Goal: Task Accomplishment & Management: Manage account settings

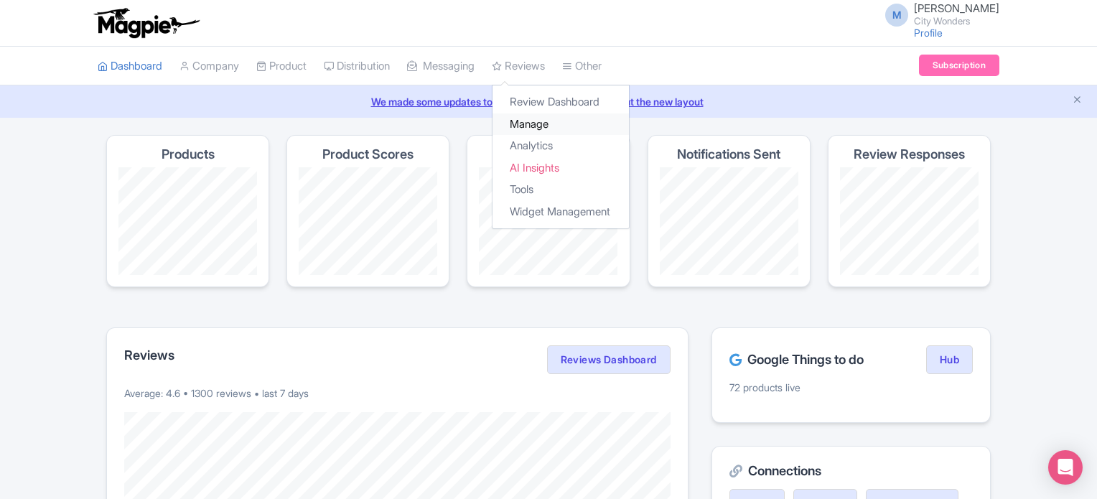
click at [550, 124] on link "Manage" at bounding box center [561, 124] width 136 height 22
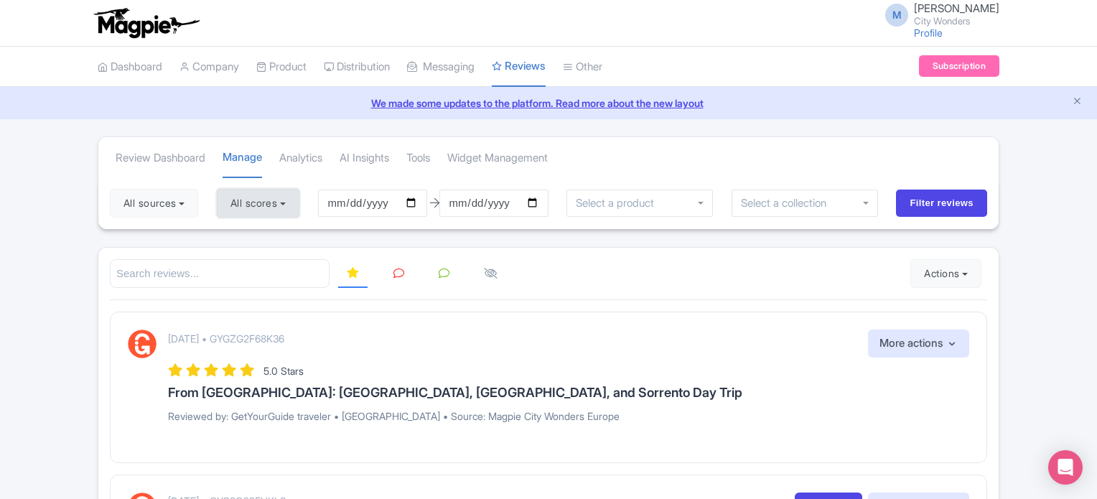
click at [271, 200] on button "All scores" at bounding box center [258, 203] width 83 height 29
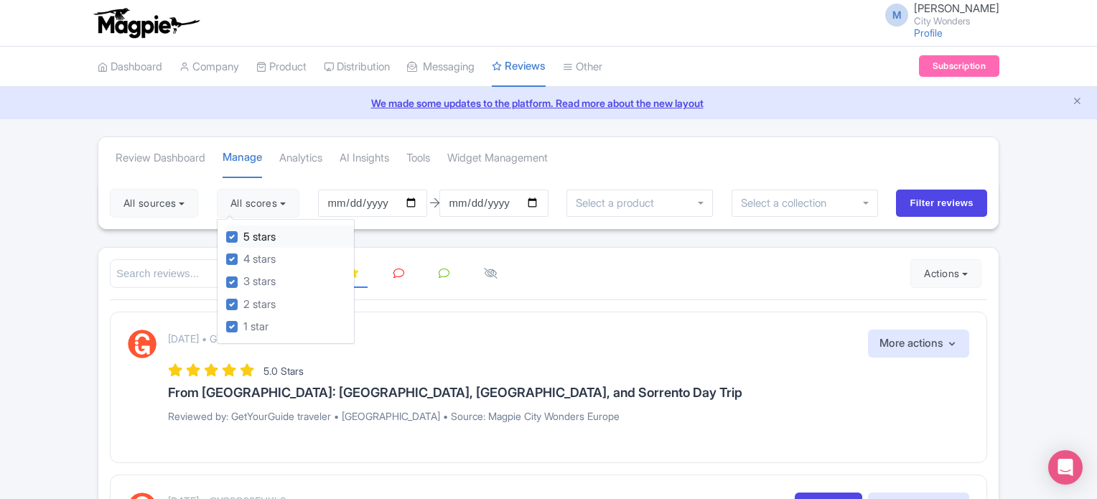
click at [236, 242] on div "5 stars" at bounding box center [290, 236] width 128 height 22
click at [243, 258] on label "4 stars" at bounding box center [259, 259] width 32 height 17
click at [243, 258] on input "4 stars" at bounding box center [247, 255] width 9 height 9
checkbox input "false"
click at [243, 234] on label "5 stars" at bounding box center [259, 237] width 32 height 17
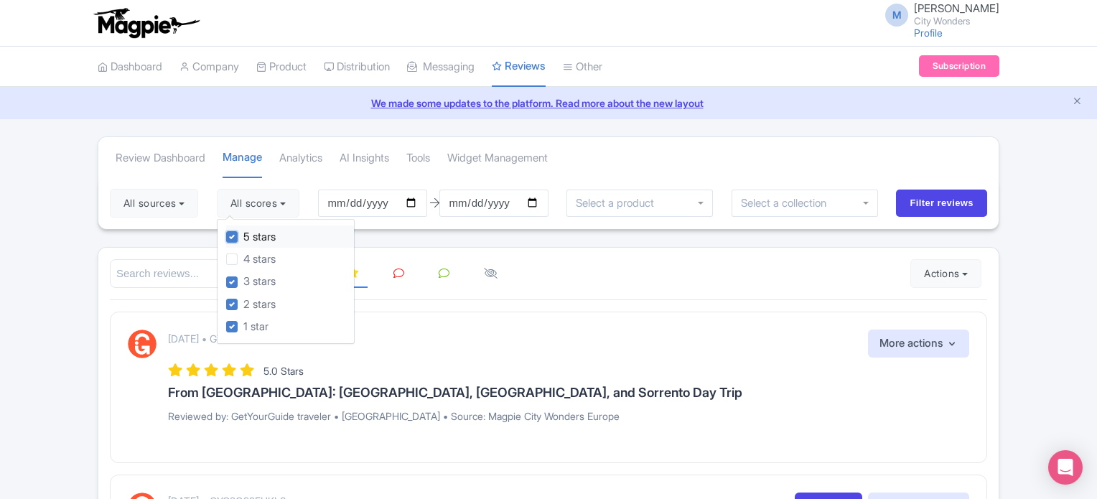
click at [243, 234] on input "5 stars" at bounding box center [247, 232] width 9 height 9
checkbox input "false"
click at [819, 143] on div "Review Dashboard [GEOGRAPHIC_DATA] Analytics AI Insights Tools Widget Management" at bounding box center [548, 157] width 901 height 40
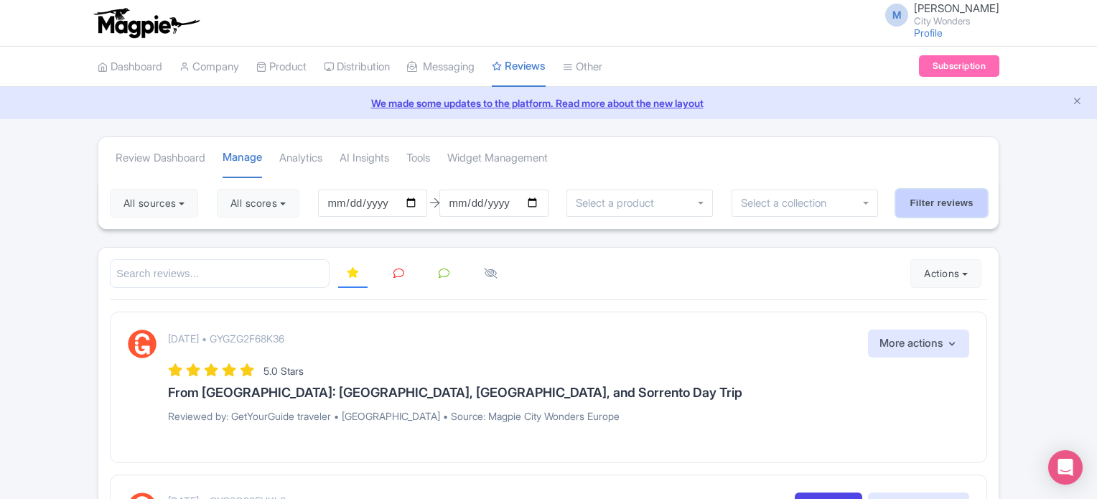
click at [954, 197] on input "Filter reviews" at bounding box center [941, 203] width 91 height 27
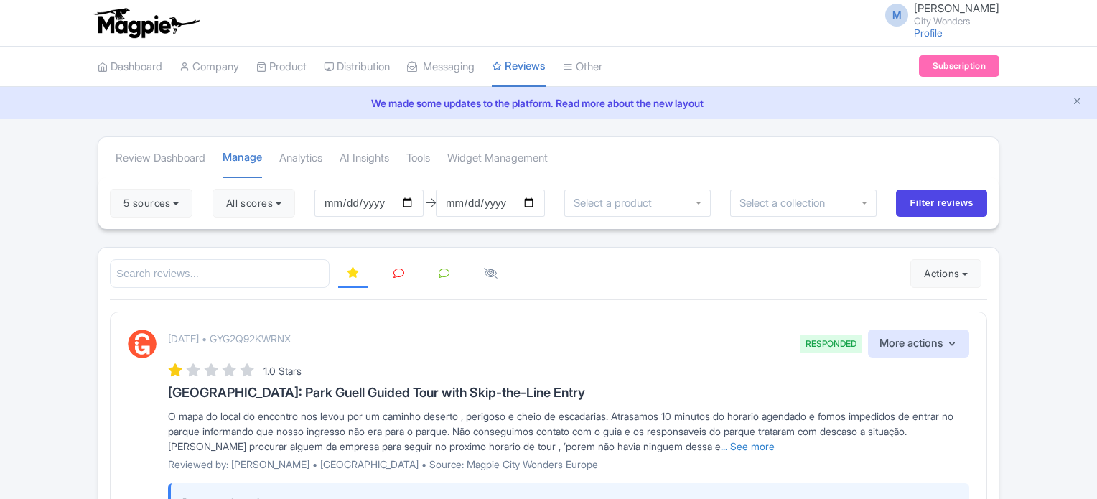
click at [399, 276] on icon at bounding box center [399, 273] width 11 height 11
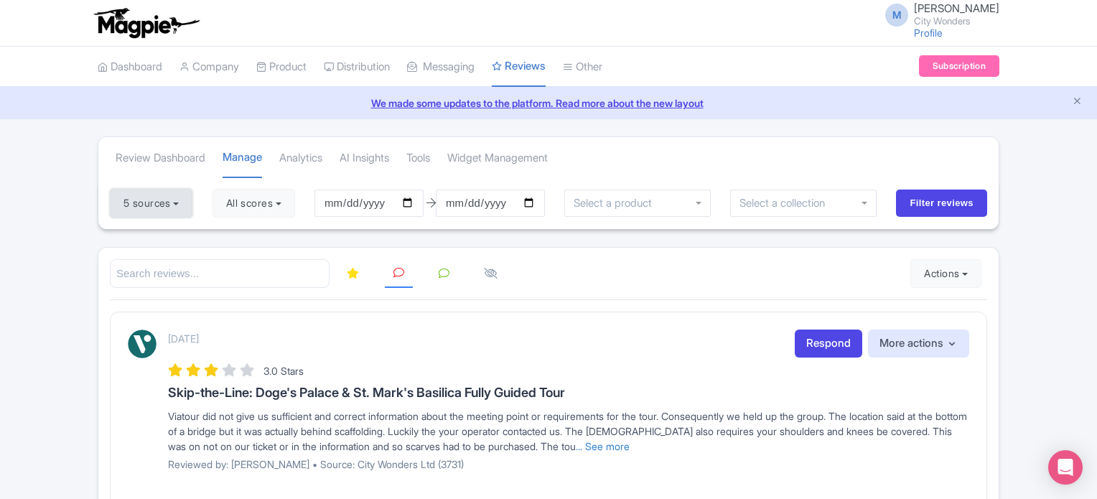
click at [163, 198] on button "5 sources" at bounding box center [151, 203] width 83 height 29
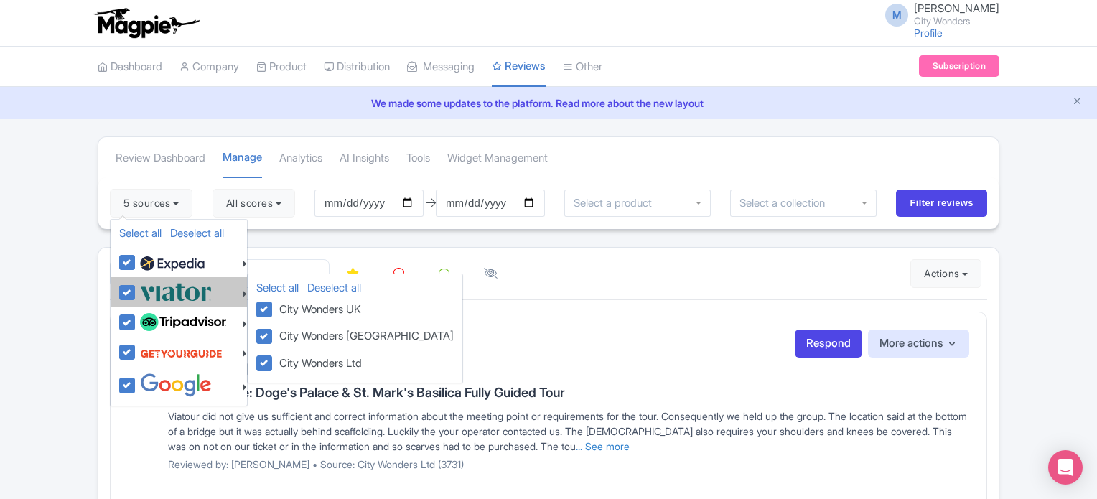
click at [136, 292] on label at bounding box center [173, 292] width 75 height 24
click at [136, 289] on input "checkbox" at bounding box center [140, 284] width 9 height 9
checkbox input "false"
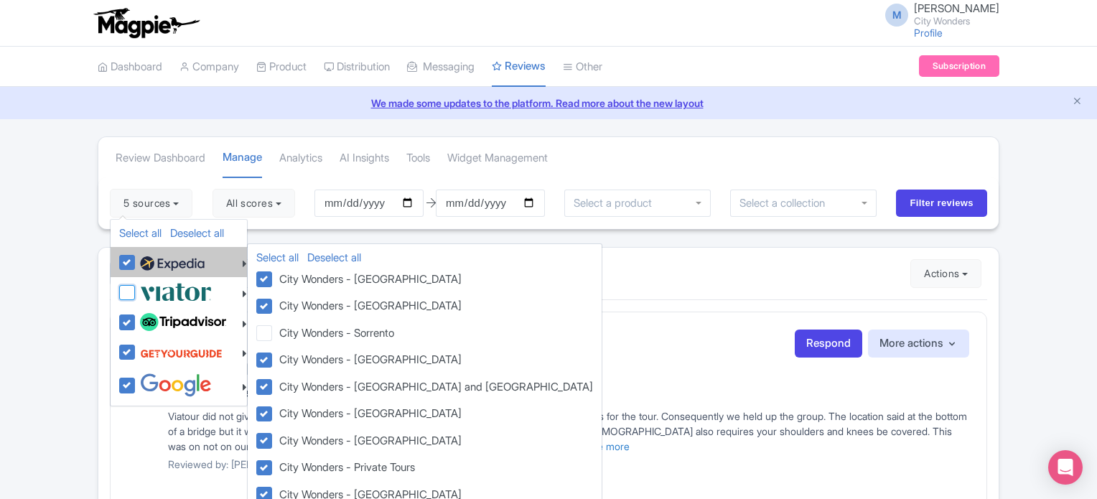
checkbox input "false"
click at [136, 264] on label at bounding box center [170, 262] width 68 height 24
click at [136, 259] on input "checkbox" at bounding box center [140, 254] width 9 height 9
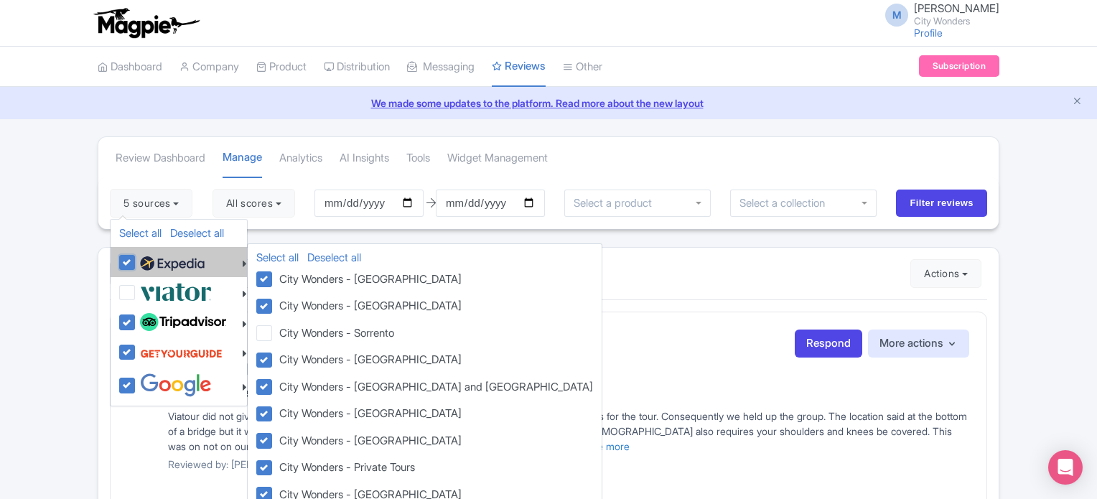
checkbox input "false"
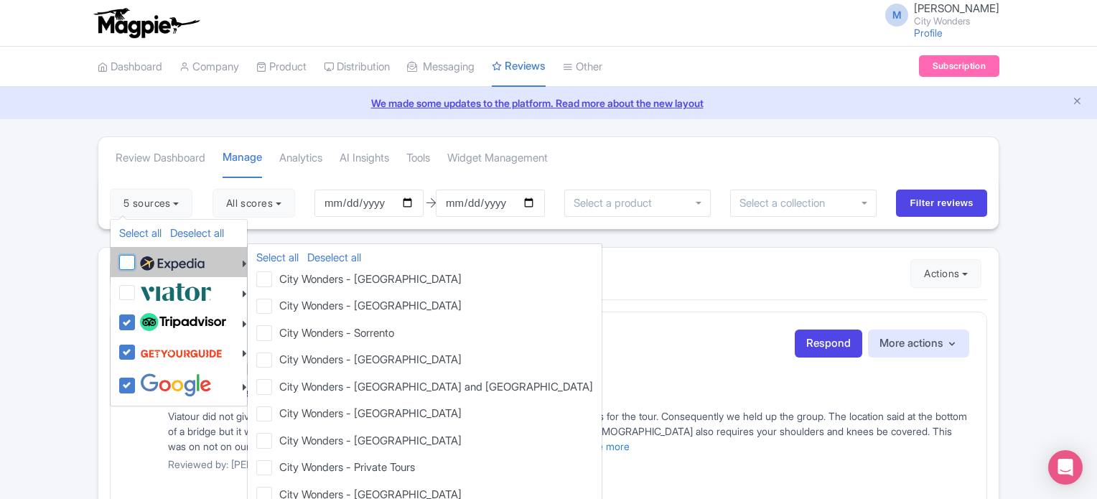
checkbox input "false"
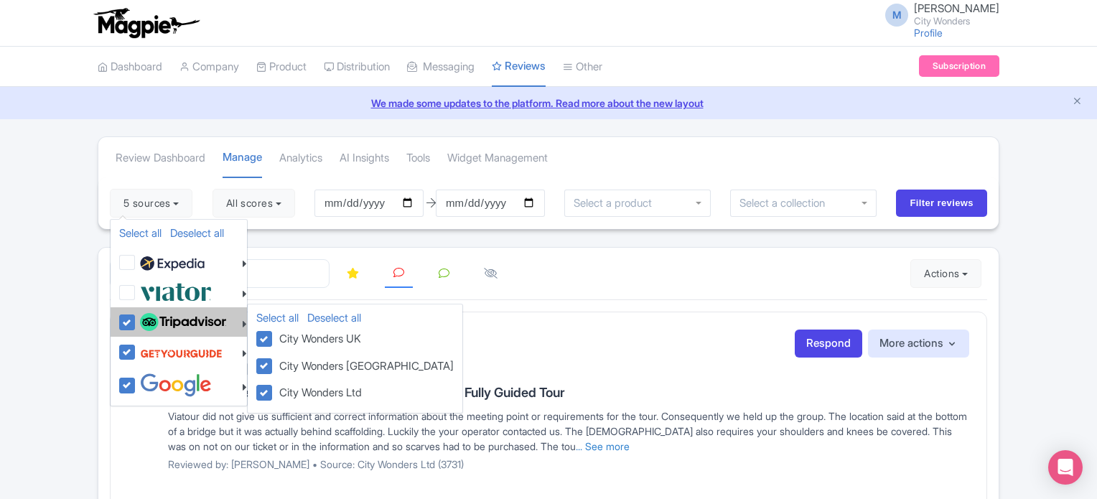
click at [136, 316] on label at bounding box center [181, 322] width 90 height 24
click at [136, 316] on input "checkbox" at bounding box center [140, 314] width 9 height 9
checkbox input "false"
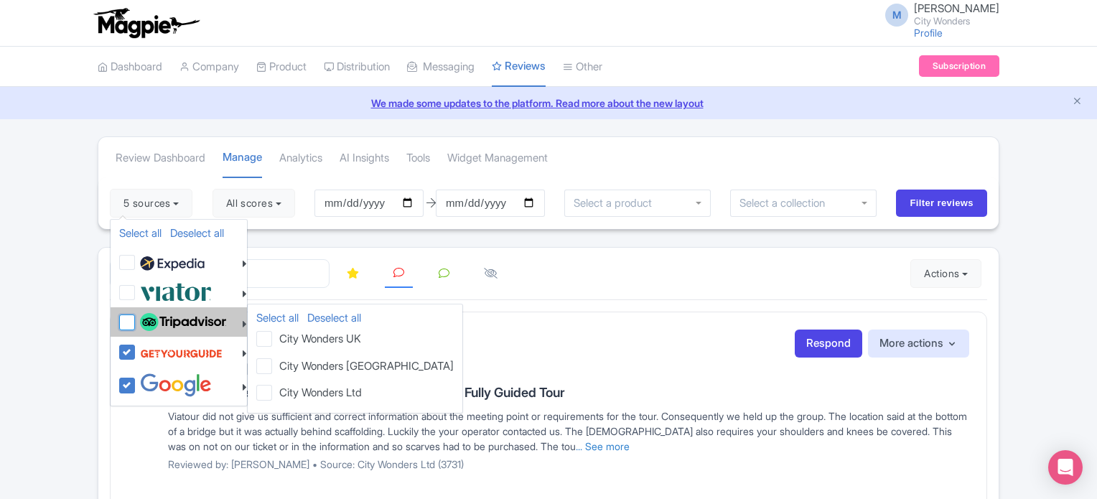
checkbox input "false"
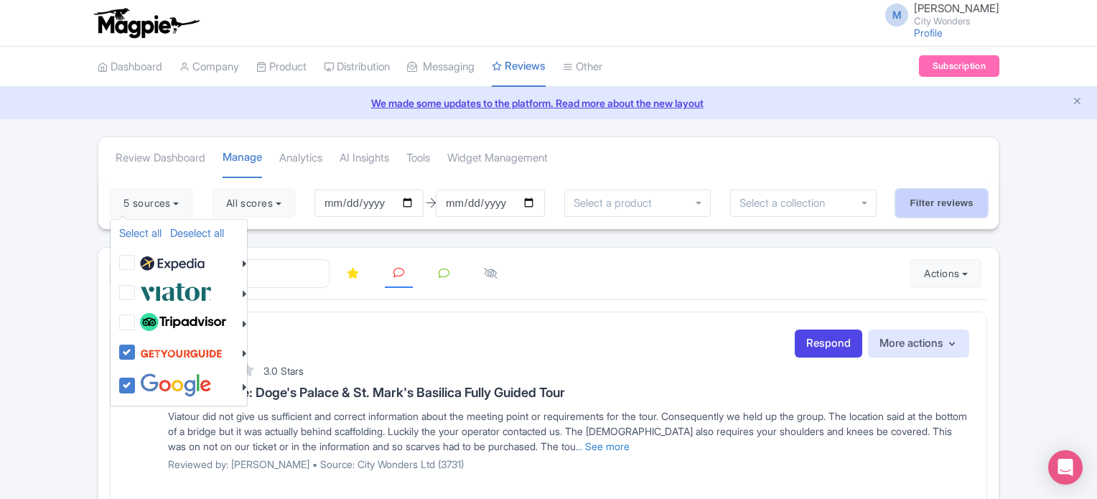
click at [955, 200] on input "Filter reviews" at bounding box center [941, 203] width 91 height 27
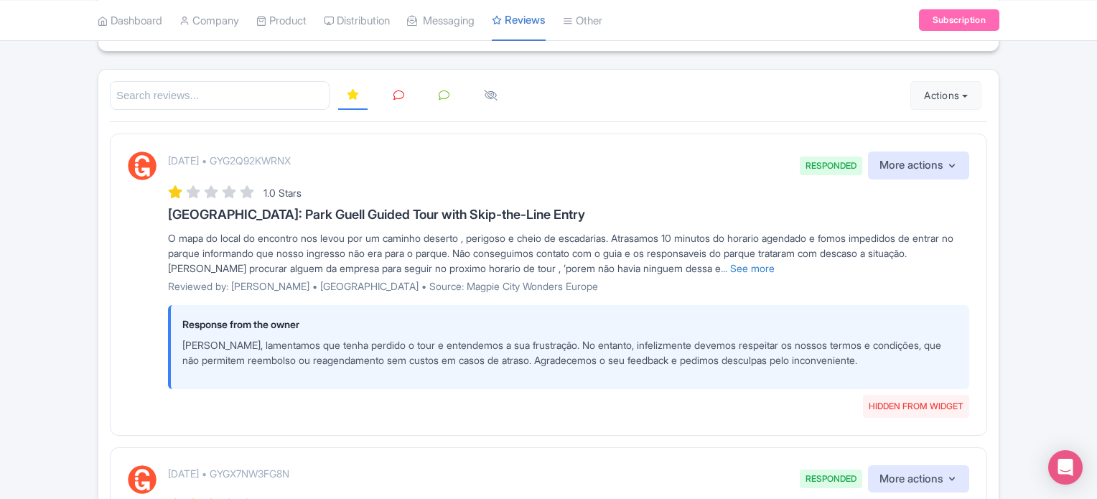
scroll to position [144, 0]
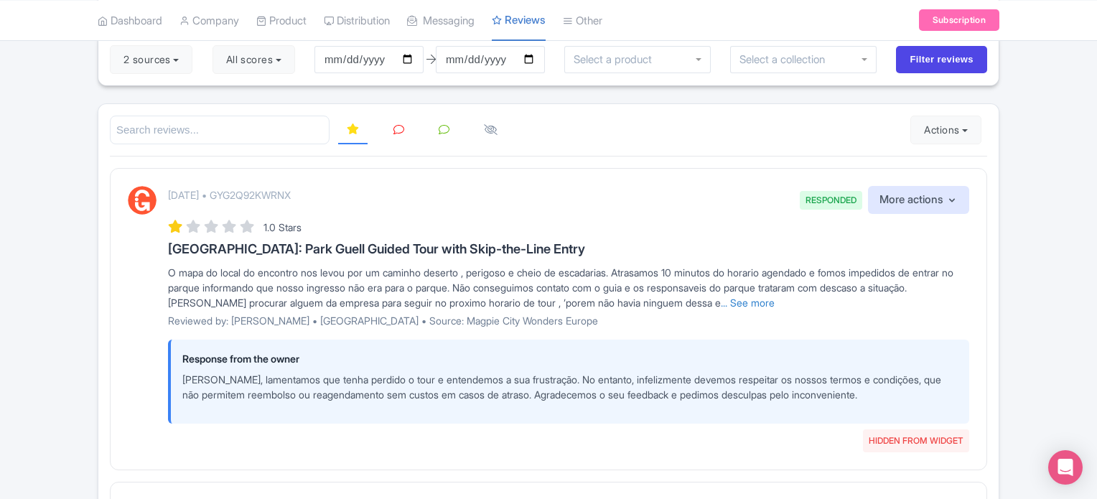
click at [398, 126] on icon at bounding box center [399, 129] width 11 height 11
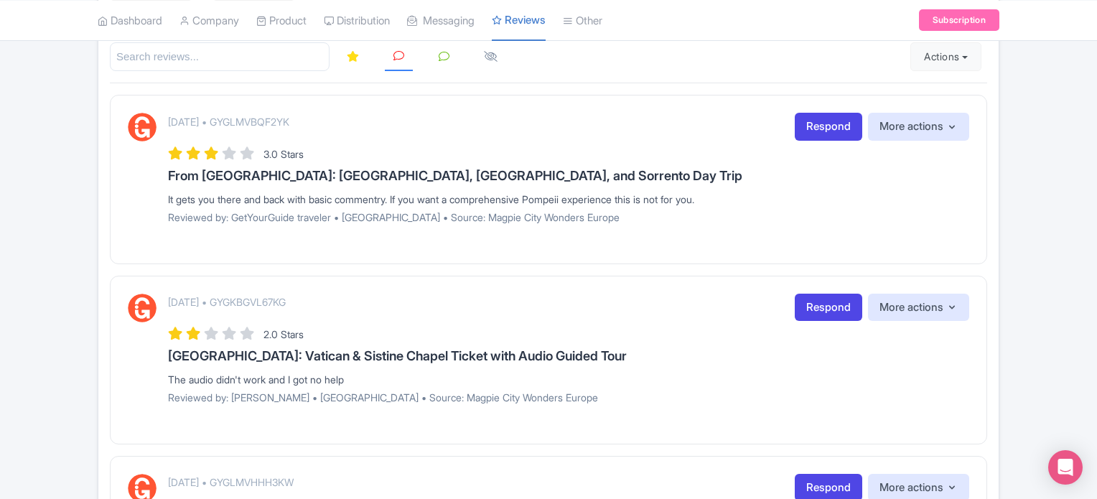
scroll to position [215, 0]
